Goal: Check status

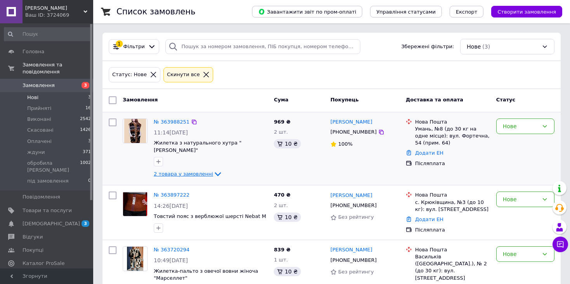
click at [187, 171] on span "2 товара у замовленні" at bounding box center [183, 174] width 59 height 6
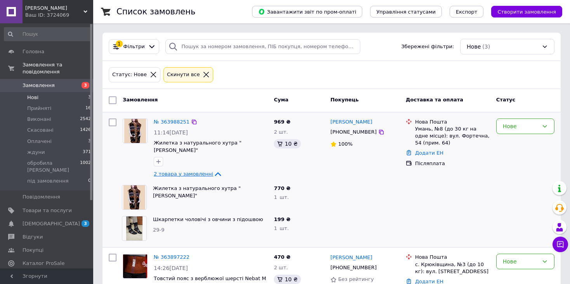
click at [186, 171] on span "2 товара у замовленні" at bounding box center [183, 174] width 59 height 6
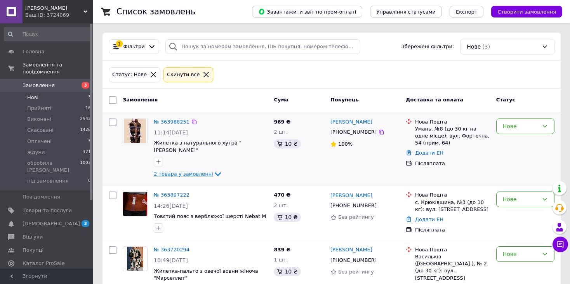
click at [184, 171] on span "2 товара у замовленні" at bounding box center [183, 174] width 59 height 6
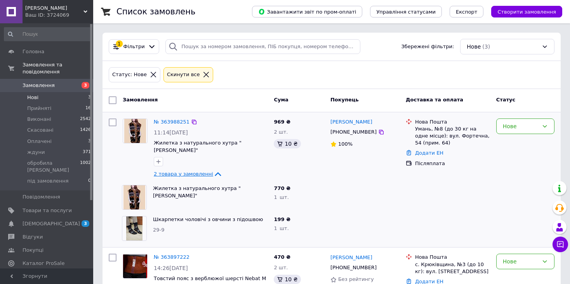
click at [184, 171] on span "2 товара у замовленні" at bounding box center [183, 174] width 59 height 6
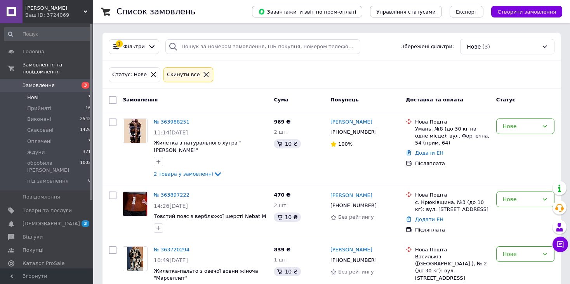
scroll to position [18, 0]
